Goal: Find specific page/section: Find specific page/section

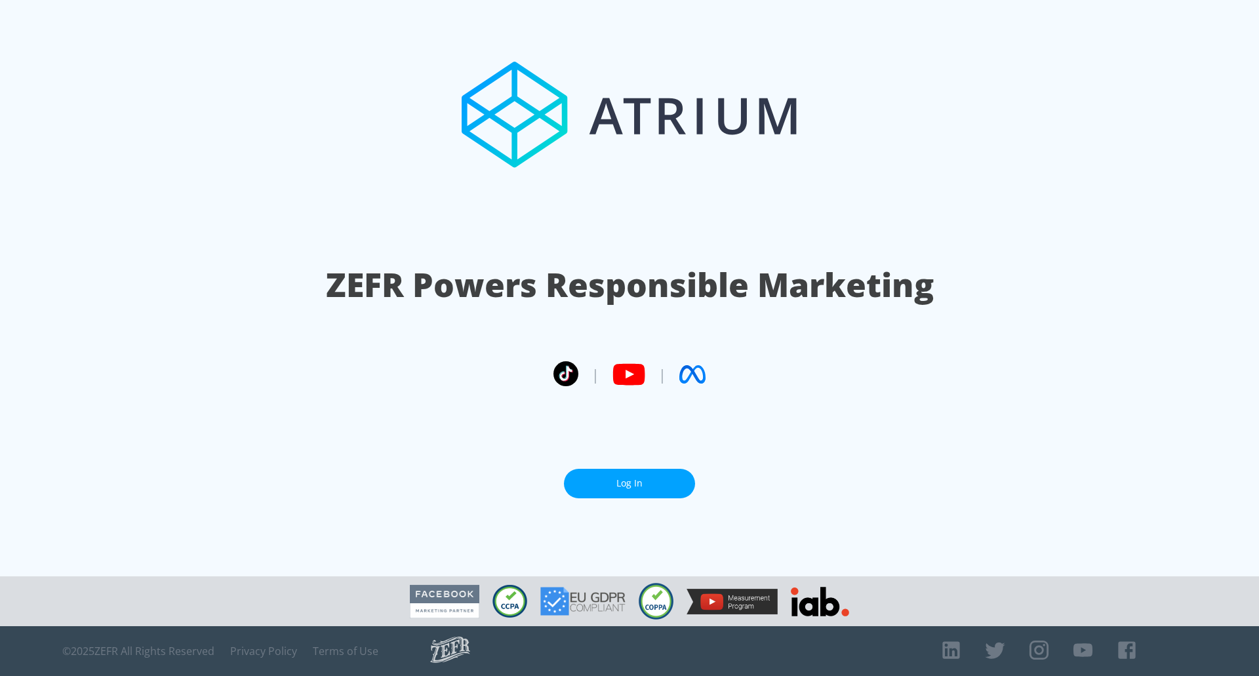
click at [1110, 164] on section "ZEFR Powers Responsible Marketing | | Log In" at bounding box center [629, 288] width 1259 height 577
click at [634, 467] on section "ZEFR Powers Responsible Marketing | | Log In" at bounding box center [629, 288] width 1259 height 577
click at [634, 471] on link "Log In" at bounding box center [629, 484] width 131 height 30
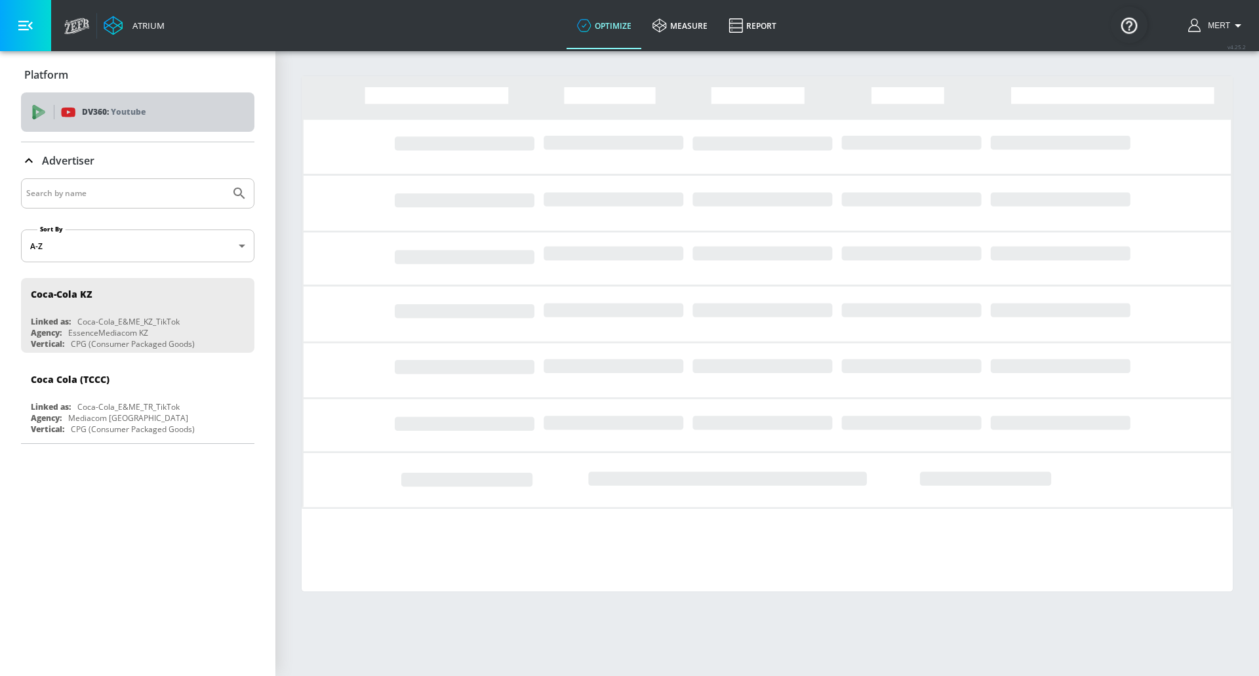
click at [136, 110] on p "Youtube" at bounding box center [128, 112] width 35 height 14
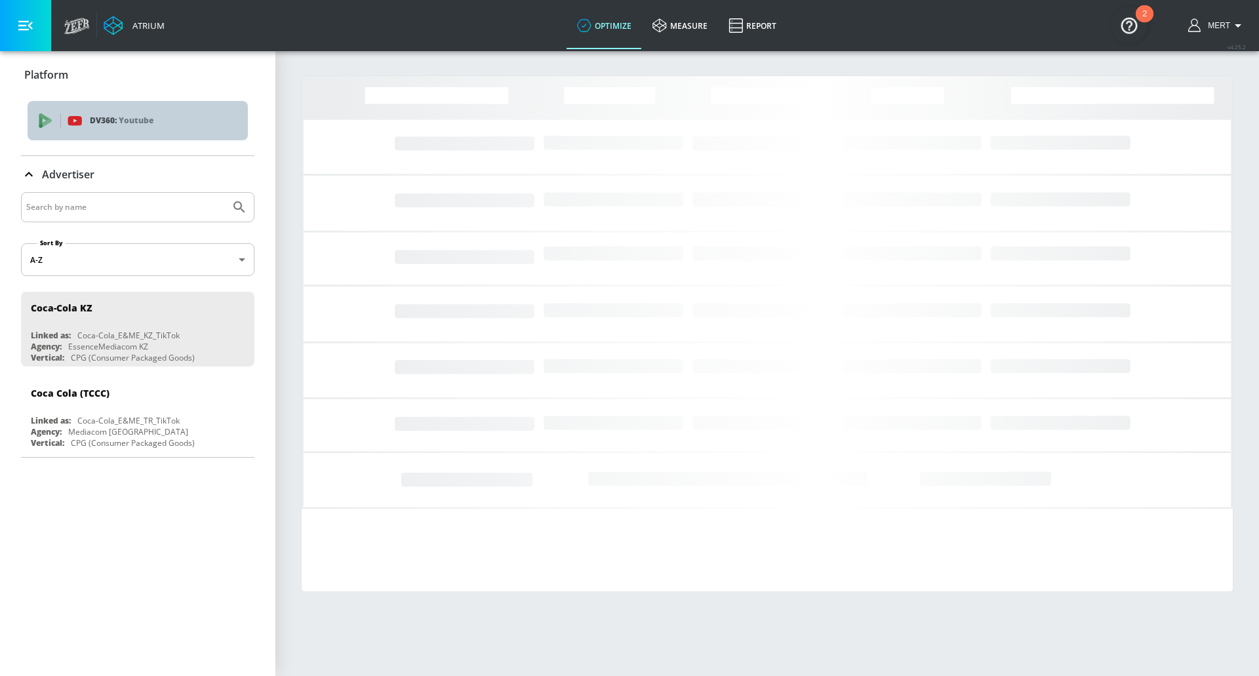
click at [142, 125] on p "Youtube" at bounding box center [136, 120] width 35 height 14
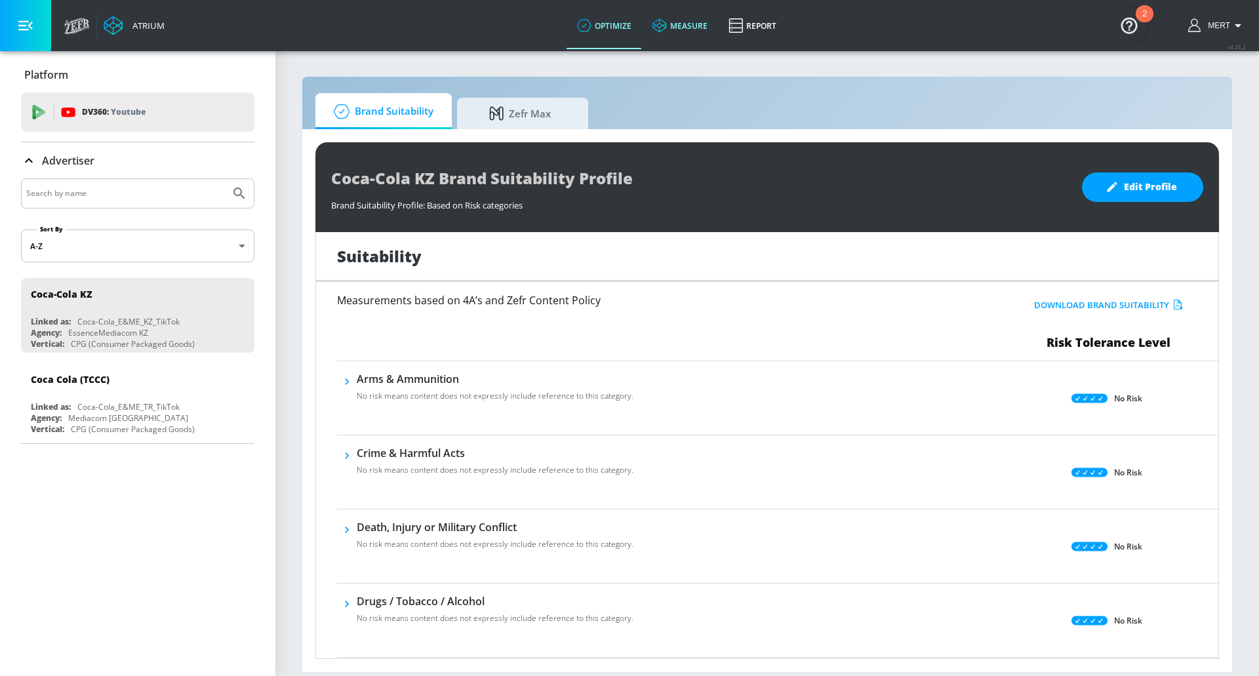
click at [655, 43] on link "measure" at bounding box center [680, 25] width 76 height 47
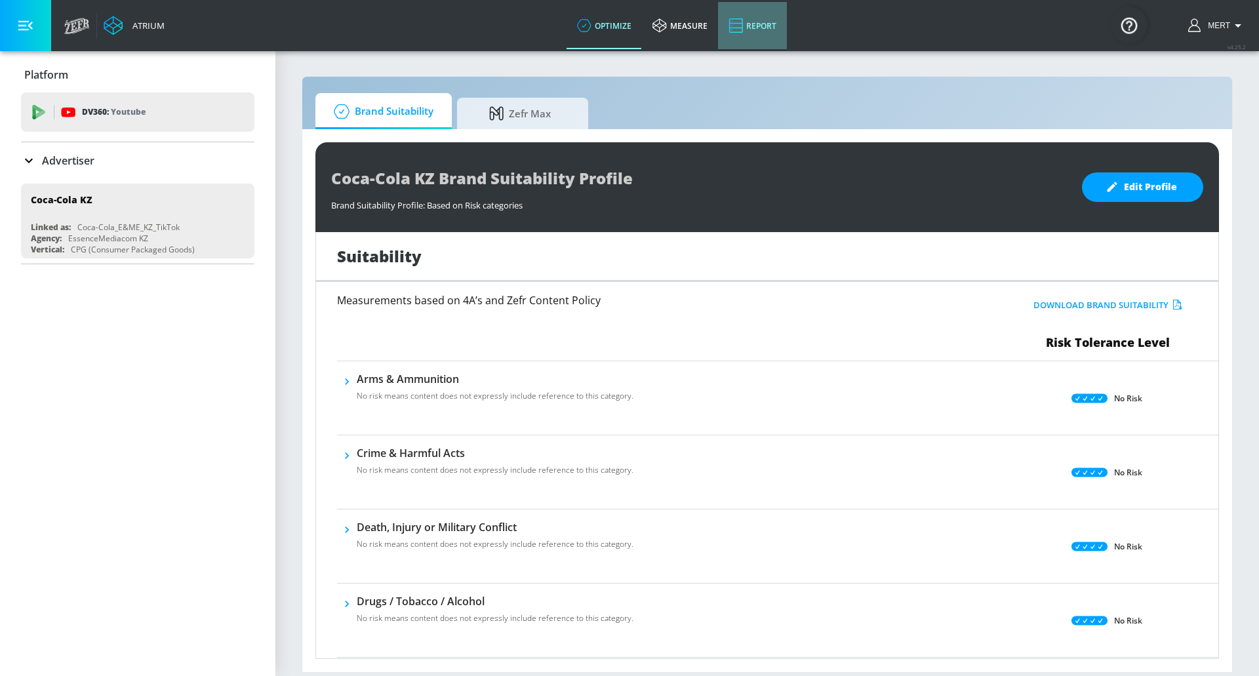
click at [780, 19] on link "Report" at bounding box center [752, 25] width 69 height 47
